Goal: Task Accomplishment & Management: Manage account settings

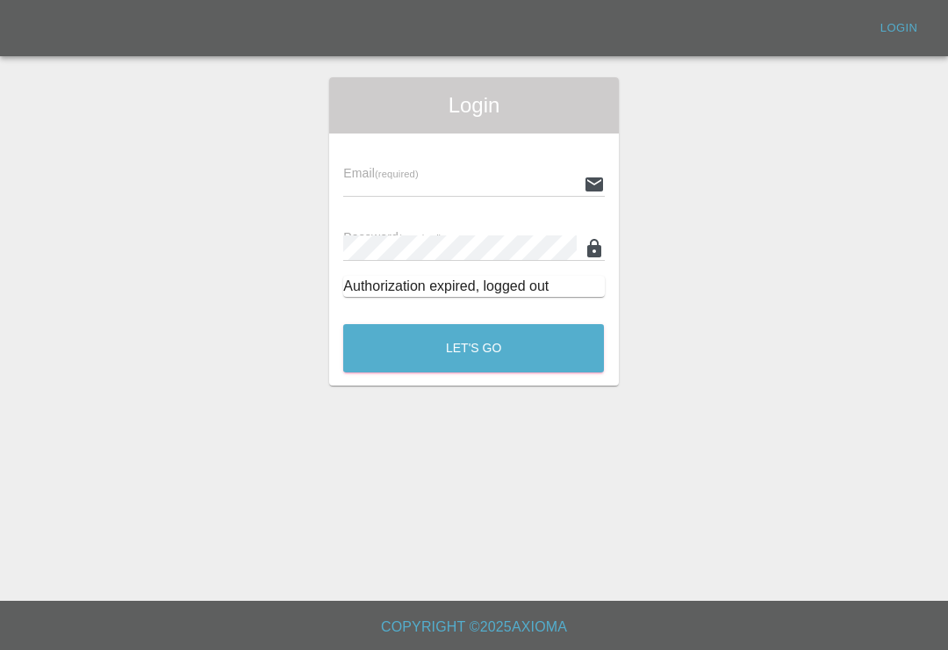
click at [539, 180] on input "text" at bounding box center [459, 183] width 233 height 25
type input "[EMAIL_ADDRESS][DOMAIN_NAME]"
click at [473, 348] on button "Let's Go" at bounding box center [473, 348] width 261 height 48
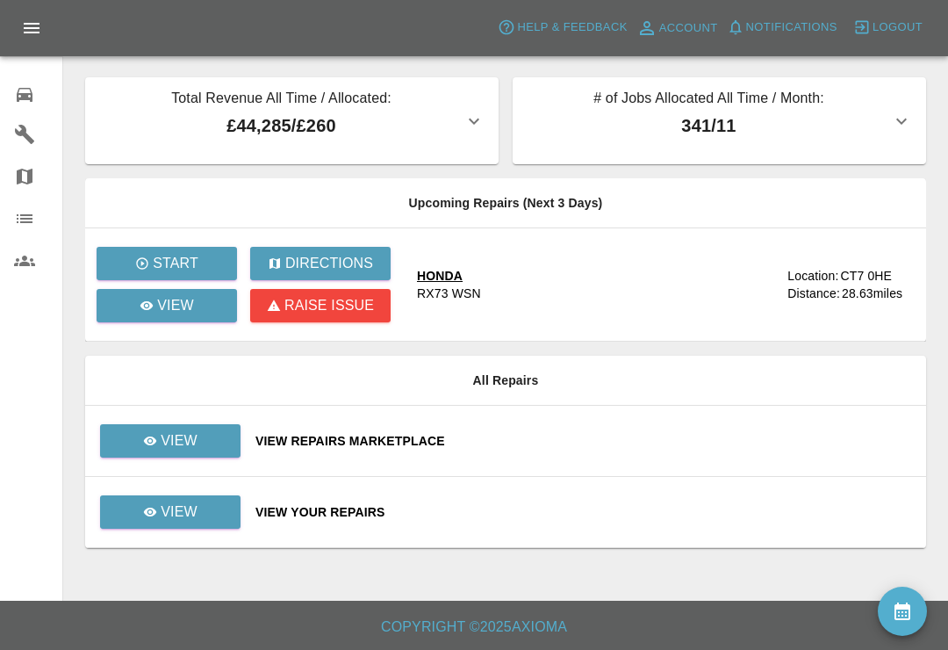
click at [26, 96] on icon at bounding box center [25, 95] width 16 height 14
click at [719, 443] on div "View Repairs Marketplace" at bounding box center [584, 441] width 657 height 18
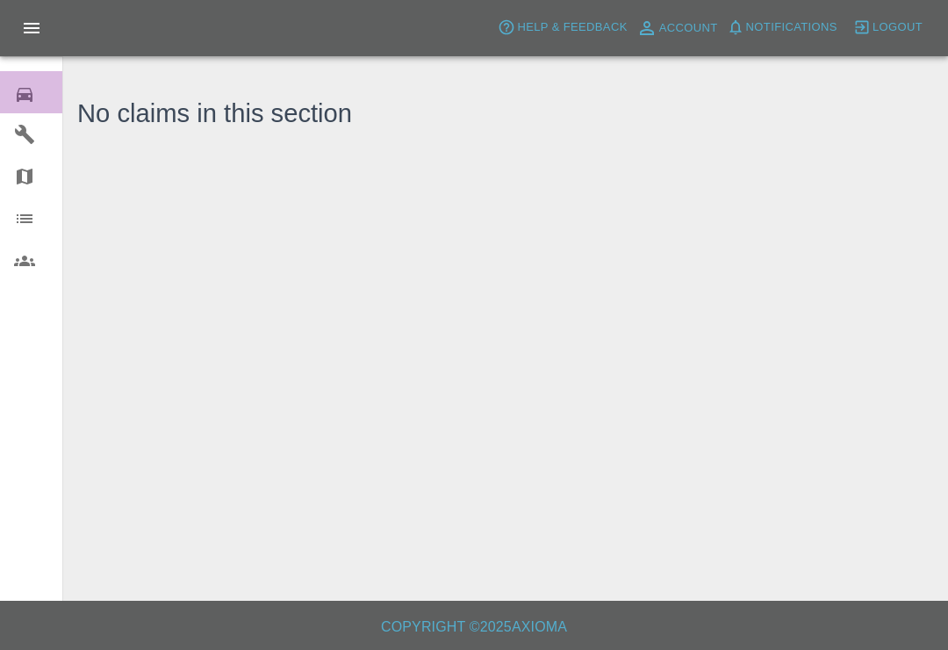
click at [28, 92] on icon at bounding box center [24, 94] width 21 height 21
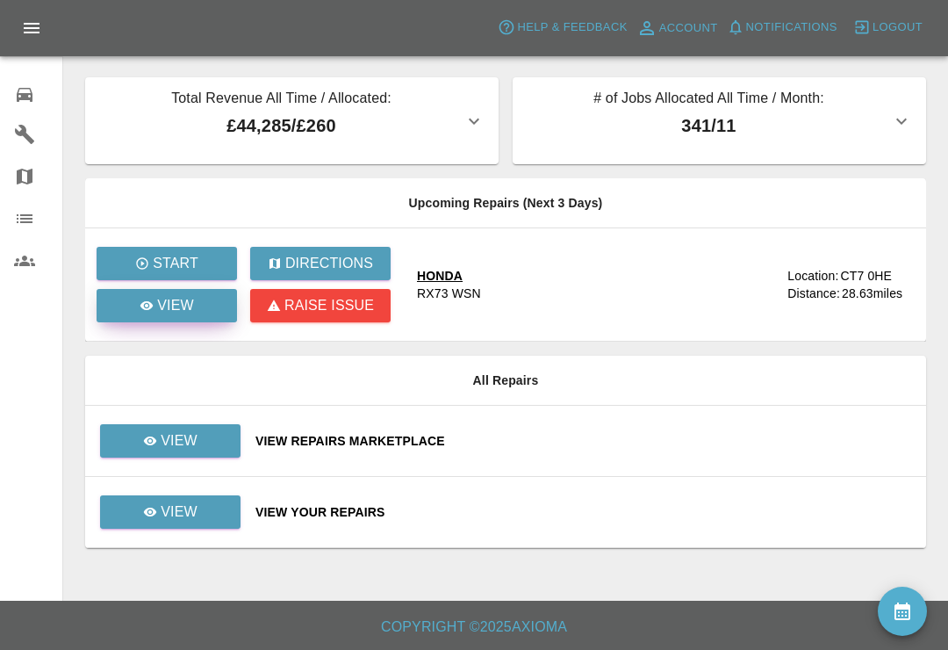
click at [142, 311] on icon at bounding box center [147, 306] width 14 height 14
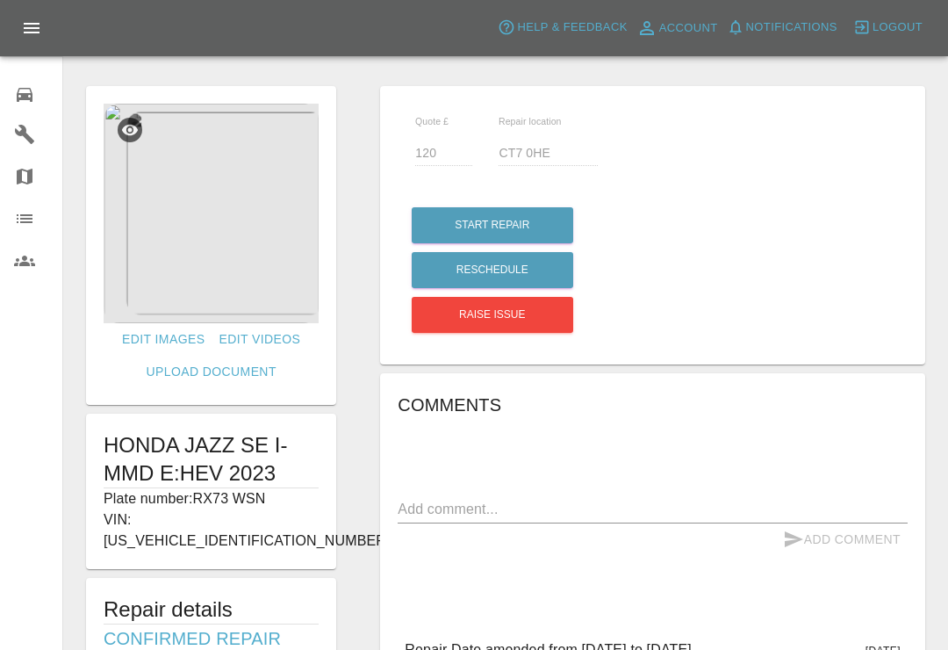
click at [18, 94] on icon at bounding box center [25, 95] width 16 height 14
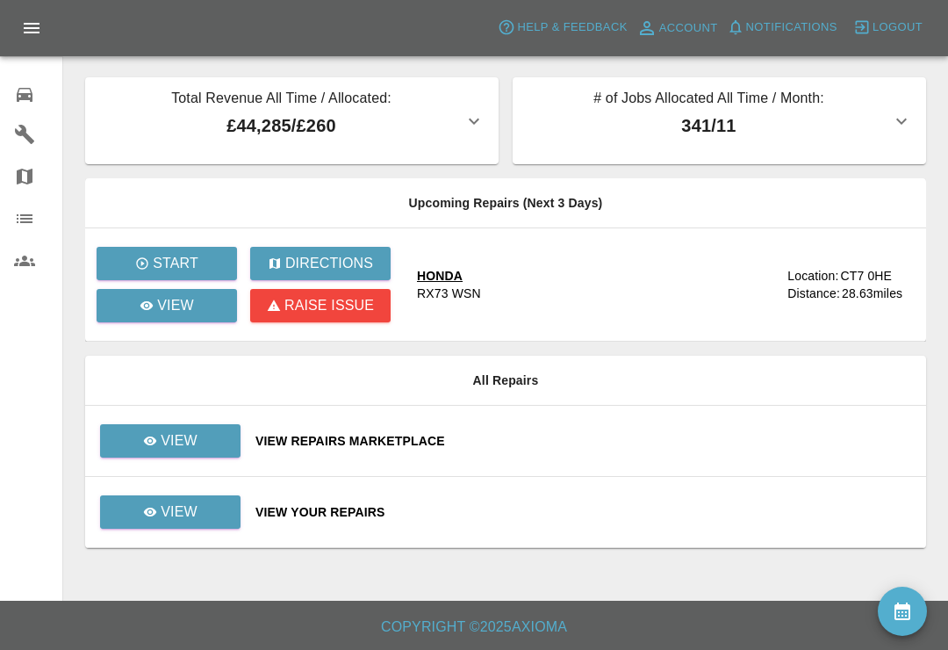
click at [758, 512] on div "View Your Repairs" at bounding box center [584, 512] width 657 height 18
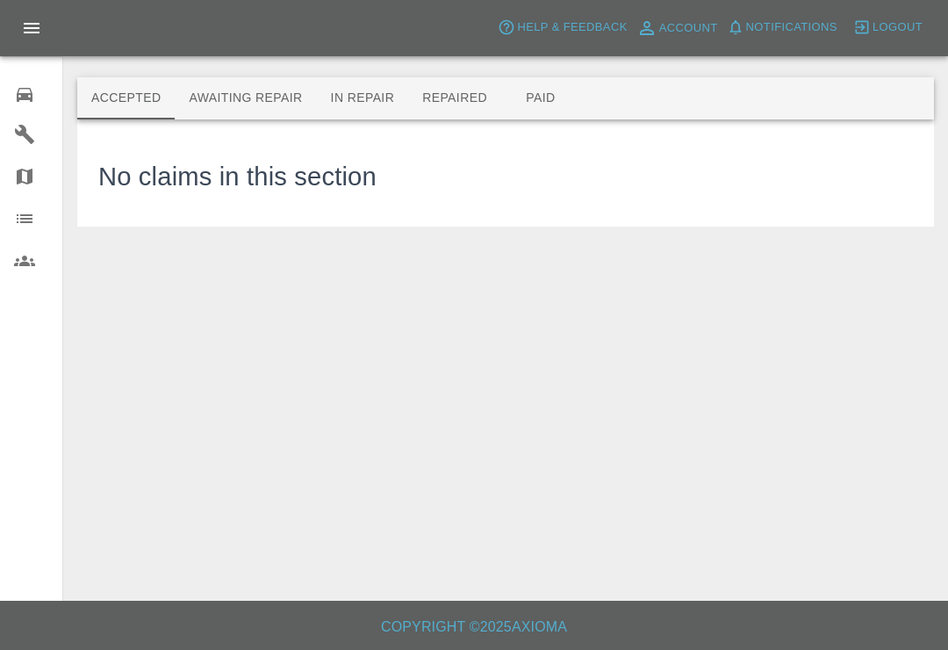
click at [207, 105] on button "Awaiting Repair" at bounding box center [245, 98] width 141 height 42
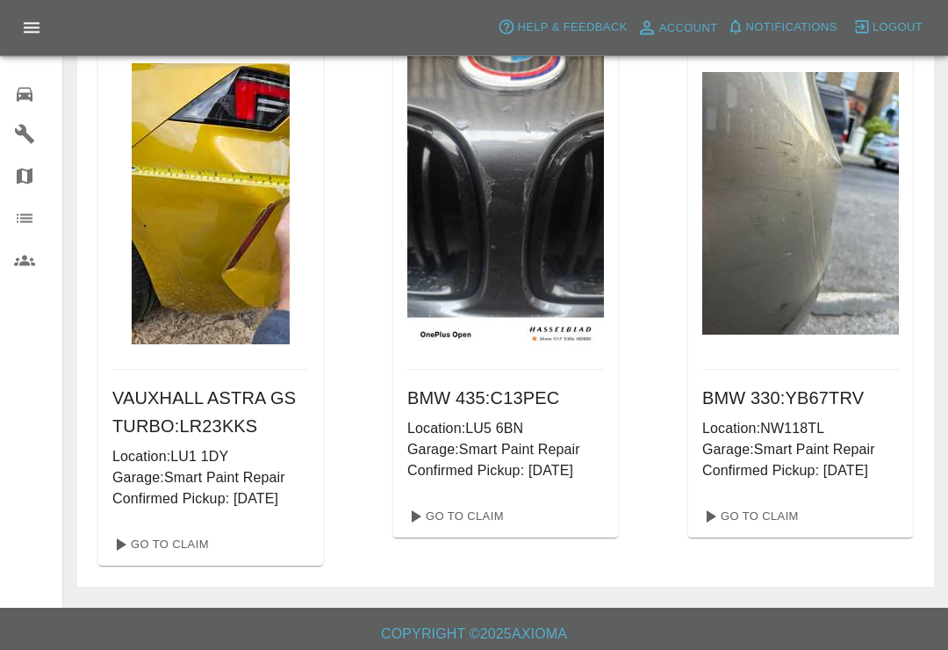
scroll to position [1333, 0]
